Goal: Information Seeking & Learning: Find specific page/section

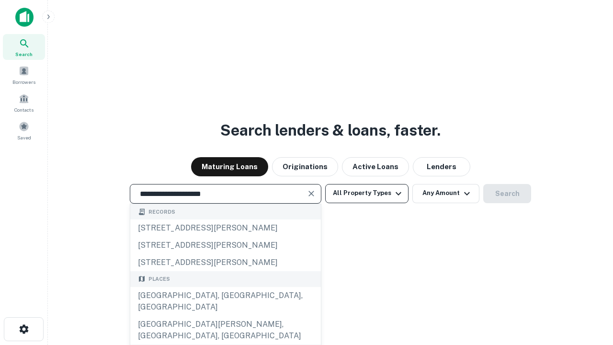
click at [225, 316] on div "[GEOGRAPHIC_DATA], [GEOGRAPHIC_DATA], [GEOGRAPHIC_DATA]" at bounding box center [225, 301] width 191 height 29
click at [367, 193] on button "All Property Types" at bounding box center [366, 193] width 83 height 19
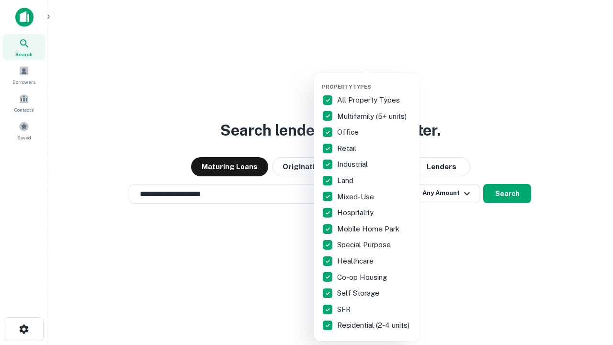
type input "**********"
click at [375, 80] on button "button" at bounding box center [374, 80] width 105 height 0
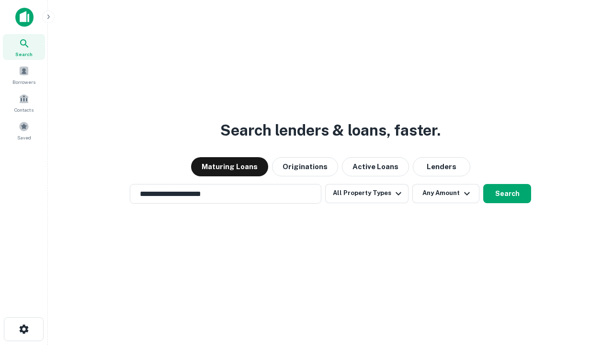
scroll to position [15, 0]
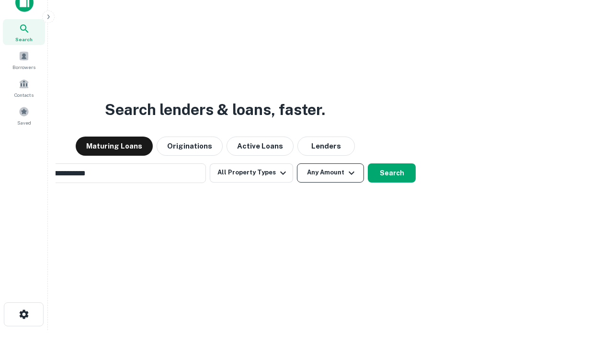
click at [297, 163] on button "Any Amount" at bounding box center [330, 172] width 67 height 19
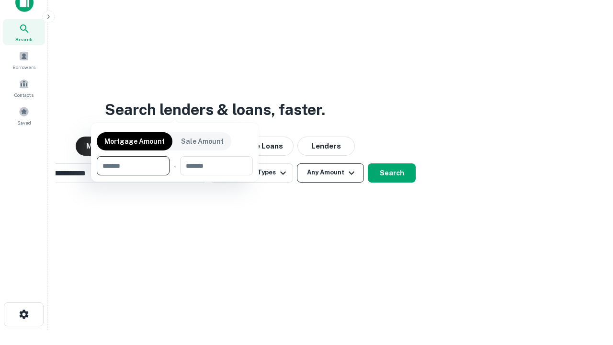
scroll to position [15, 0]
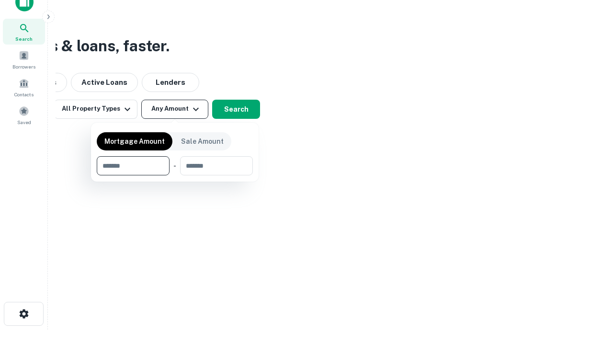
type input "*******"
click at [175, 175] on button "button" at bounding box center [175, 175] width 156 height 0
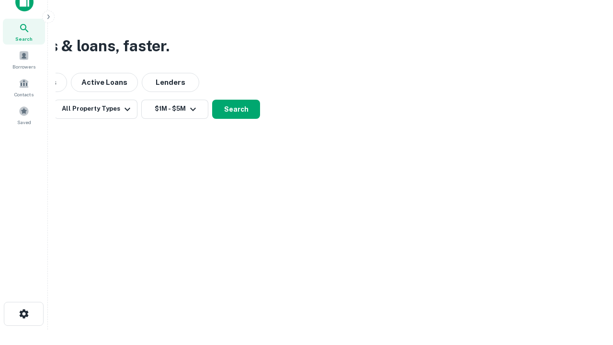
scroll to position [15, 0]
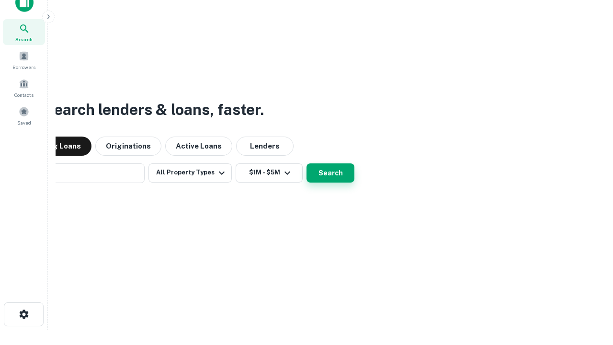
click at [307, 163] on button "Search" at bounding box center [331, 172] width 48 height 19
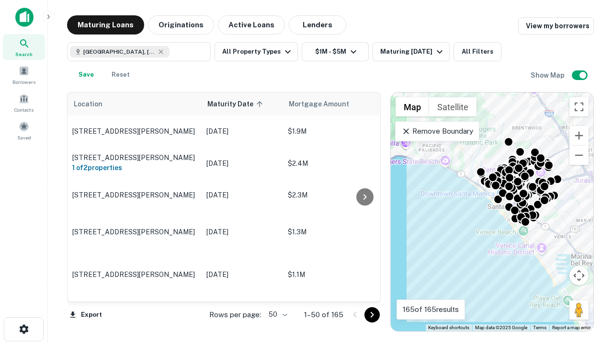
click at [276, 314] on body "Search Borrowers Contacts Saved Maturing Loans Originations Active Loans Lender…" at bounding box center [306, 172] width 613 height 345
click at [277, 290] on li "25" at bounding box center [277, 290] width 28 height 17
